Goal: Information Seeking & Learning: Check status

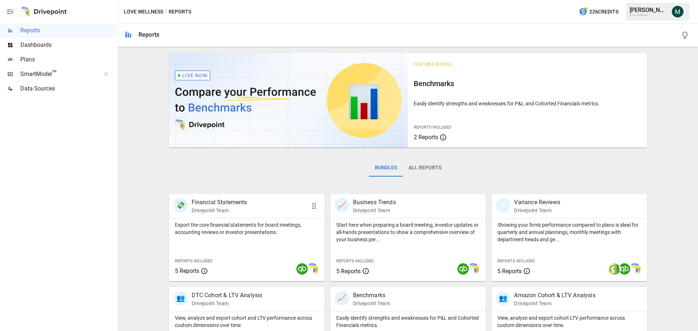
scroll to position [139, 0]
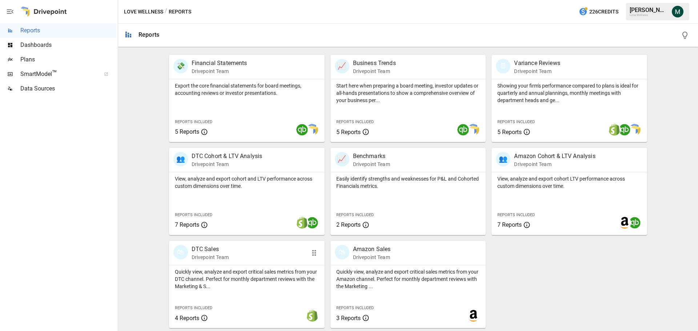
click at [194, 250] on p "DTC Sales" at bounding box center [209, 249] width 37 height 9
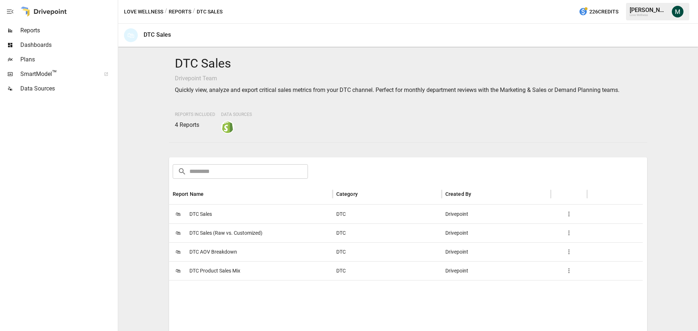
click at [204, 214] on span "DTC Sales" at bounding box center [200, 214] width 23 height 19
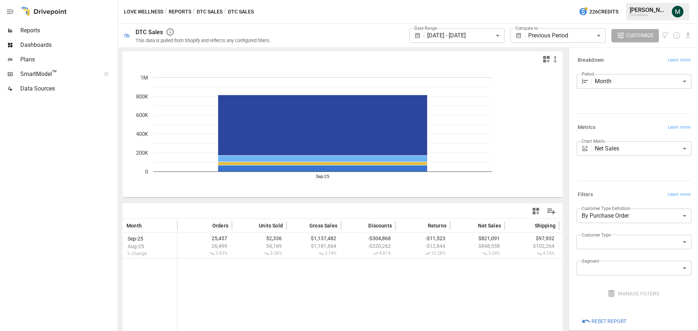
scroll to position [23, 0]
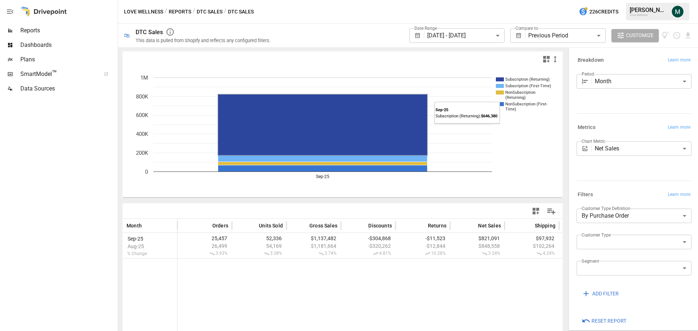
scroll to position [23, 0]
